Goal: Information Seeking & Learning: Learn about a topic

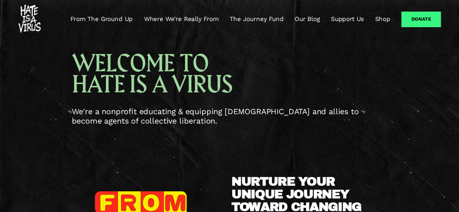
click at [79, 70] on span "WELCOME TO HATE IS A VIRUS" at bounding box center [152, 74] width 161 height 51
click at [119, 18] on link "From The Ground Up" at bounding box center [101, 19] width 62 height 9
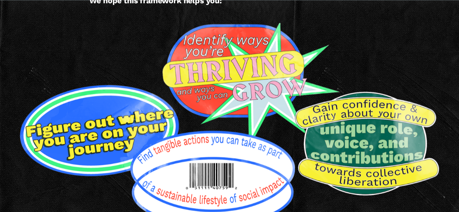
scroll to position [544, 0]
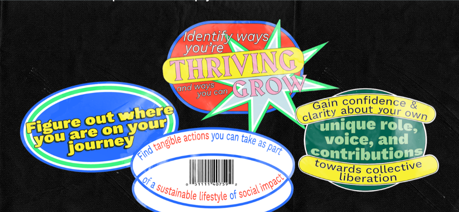
click at [120, 119] on div at bounding box center [229, 121] width 422 height 204
drag, startPoint x: 152, startPoint y: 118, endPoint x: 97, endPoint y: 160, distance: 68.8
click at [97, 160] on div at bounding box center [229, 121] width 422 height 204
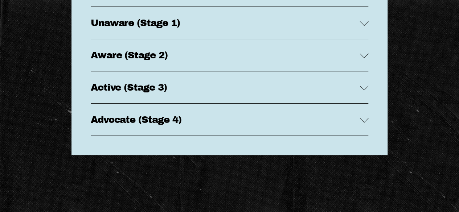
scroll to position [1406, 0]
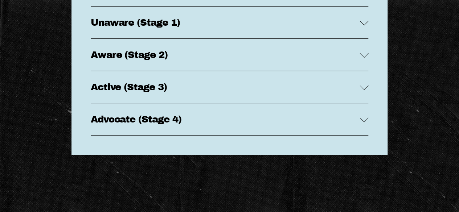
click at [165, 28] on span "Unaware (Stage 1)" at bounding box center [225, 22] width 269 height 10
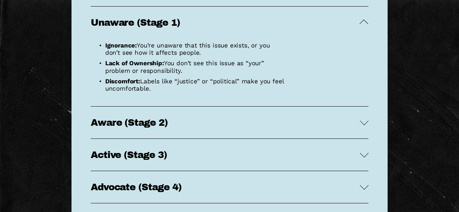
click at [165, 28] on span "Unaware (Stage 1)" at bounding box center [225, 22] width 269 height 10
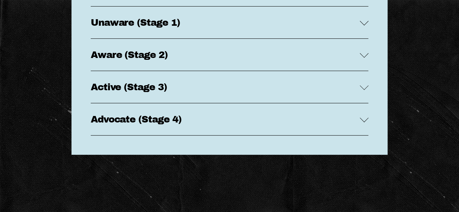
click at [143, 60] on span "Aware (Stage 2)" at bounding box center [225, 55] width 269 height 10
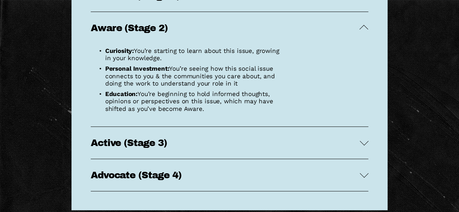
scroll to position [1486, 0]
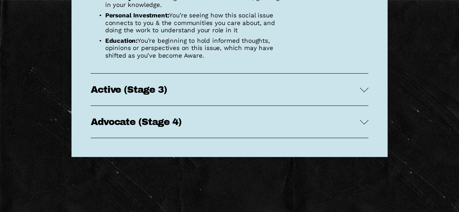
click at [189, 104] on button "Active (Stage 3)" at bounding box center [230, 90] width 278 height 32
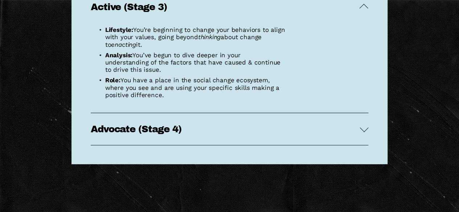
click at [149, 134] on span "Advocate (Stage 4)" at bounding box center [225, 129] width 269 height 10
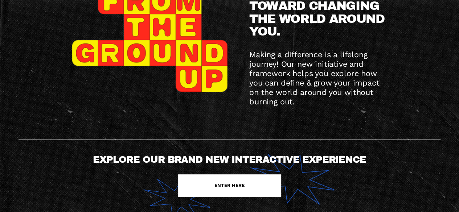
scroll to position [0, 0]
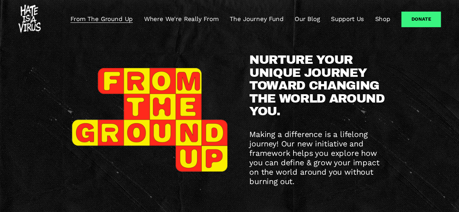
click at [208, 21] on link "Where We're Really From" at bounding box center [181, 19] width 75 height 9
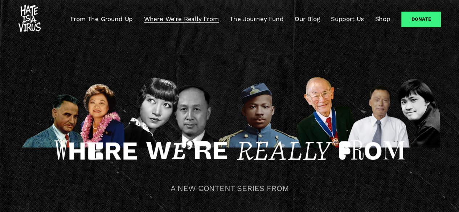
click at [250, 18] on link "The Journey Fund" at bounding box center [257, 19] width 54 height 9
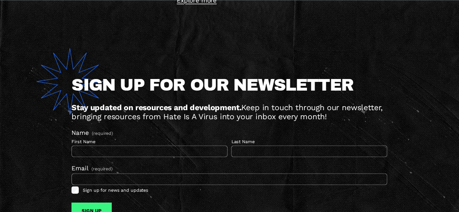
scroll to position [658, 0]
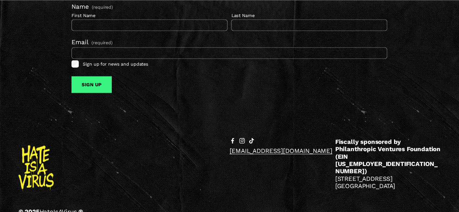
drag, startPoint x: 274, startPoint y: 77, endPoint x: 38, endPoint y: 99, distance: 237.1
click at [38, 99] on div "SIGN UP FOR OUR NEWSLETTER Stay updated on resources and development. Keep in t…" at bounding box center [229, 8] width 459 height 230
click at [249, 198] on div "© 2025 HateIsAVirus .® hello@hateisavirus.org Fiscally sponsored by Philanthrop…" at bounding box center [229, 177] width 459 height 109
